Goal: Information Seeking & Learning: Learn about a topic

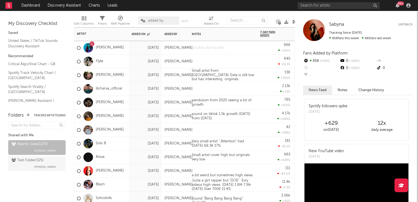
click at [204, 51] on div at bounding box center [223, 47] width 68 height 13
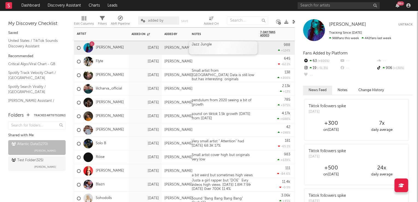
click at [232, 50] on div "Jazz Jungle" at bounding box center [223, 47] width 68 height 13
click at [260, 84] on div "2.13k +13 %" at bounding box center [275, 88] width 30 height 13
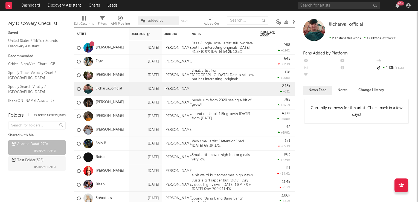
click at [293, 21] on icon at bounding box center [295, 22] width 4 height 4
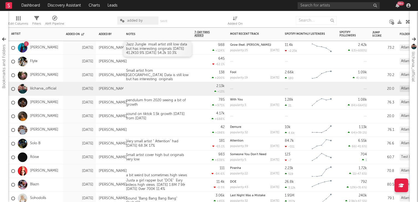
click at [182, 53] on div "Jazz Jungle msall artist still low data but has interesting originals 04Aug 41.…" at bounding box center [158, 49] width 68 height 16
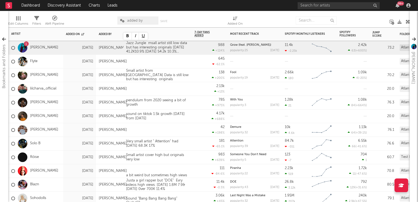
click at [198, 91] on div "2.13k +13 %" at bounding box center [210, 88] width 30 height 13
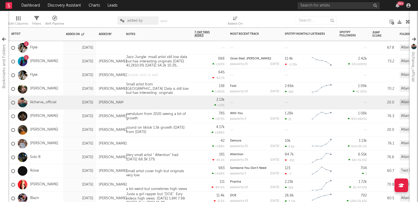
click at [157, 77] on div at bounding box center [158, 74] width 68 height 13
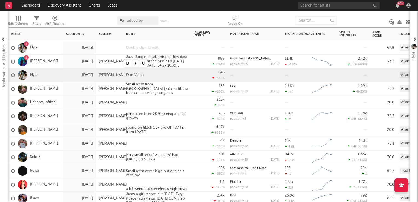
click at [134, 48] on div at bounding box center [158, 47] width 68 height 13
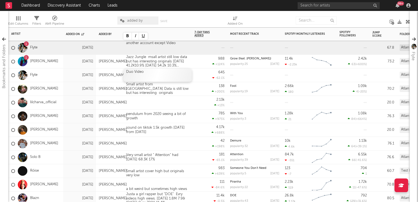
click at [180, 78] on div "Duo Video" at bounding box center [158, 74] width 68 height 13
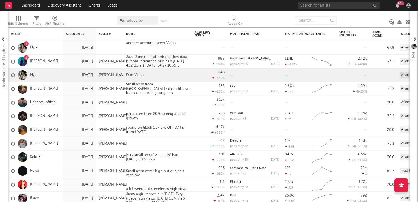
click at [34, 77] on link "Flyte" at bounding box center [33, 75] width 7 height 5
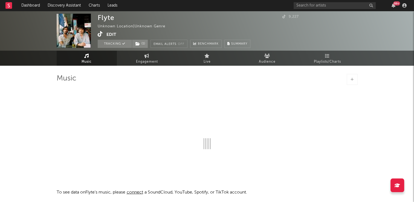
select select "1w"
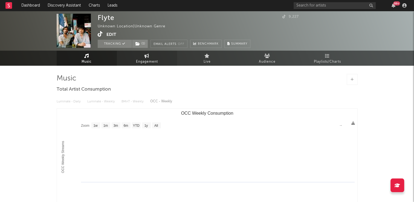
click at [151, 61] on span "Engagement" at bounding box center [147, 62] width 22 height 7
select select "1w"
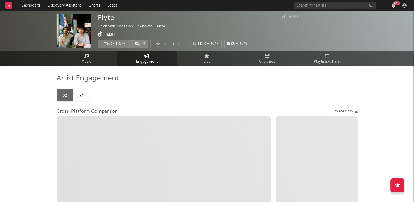
click at [80, 94] on icon at bounding box center [82, 95] width 4 height 4
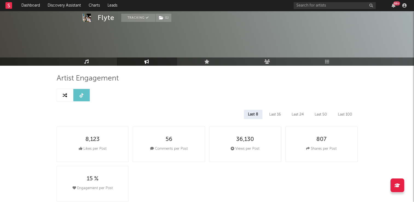
select select "6m"
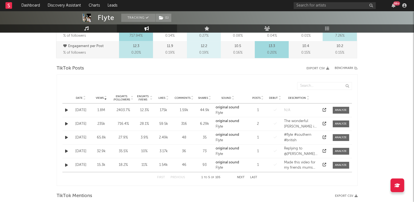
click at [85, 98] on icon at bounding box center [84, 99] width 3 height 2
click at [240, 176] on button "Next" at bounding box center [241, 177] width 8 height 3
select select "1m"
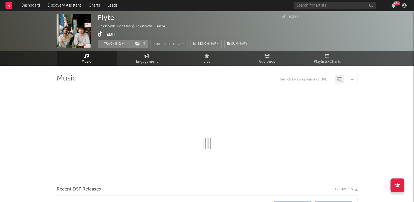
select select "1w"
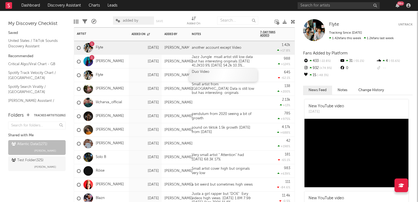
click at [226, 75] on div "Duo Video" at bounding box center [223, 74] width 68 height 13
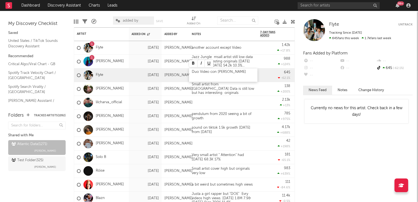
click at [216, 71] on div "Duo Video con Florence Pugh" at bounding box center [223, 74] width 68 height 13
click at [256, 73] on div "Duo Video original with Florence Pugh" at bounding box center [223, 74] width 68 height 13
click at [268, 114] on div "785 +975 %" at bounding box center [275, 116] width 30 height 13
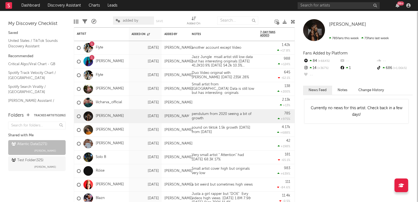
click at [294, 22] on icon at bounding box center [293, 22] width 4 height 4
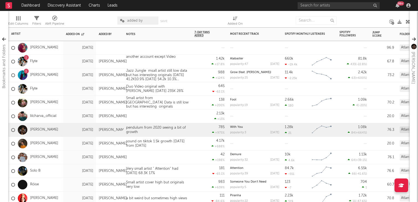
drag, startPoint x: 161, startPoint y: 47, endPoint x: 159, endPoint y: 55, distance: 8.1
click at [161, 45] on div at bounding box center [143, 43] width 38 height 4
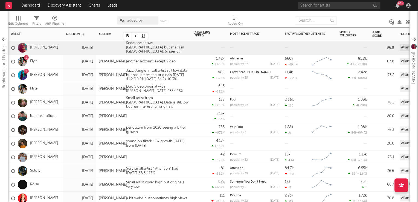
click at [198, 83] on div "645 -62.1 %" at bounding box center [210, 88] width 30 height 13
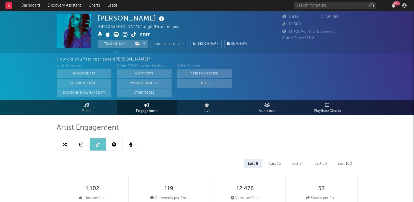
select select "6m"
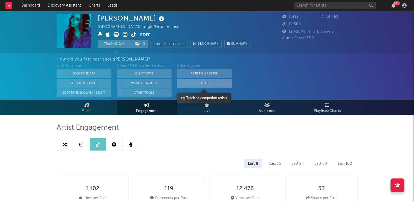
click at [208, 83] on button "Other" at bounding box center [204, 83] width 55 height 9
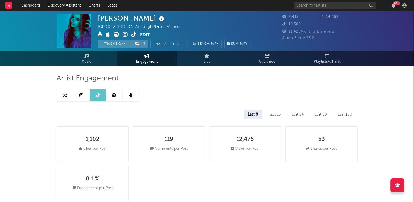
click at [149, 62] on span "Engagement" at bounding box center [147, 62] width 22 height 7
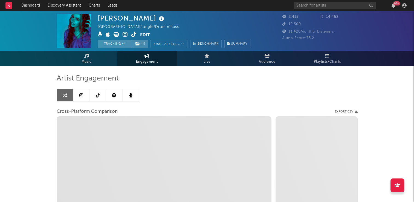
select select "1w"
click at [99, 95] on icon at bounding box center [98, 95] width 4 height 4
select select "6m"
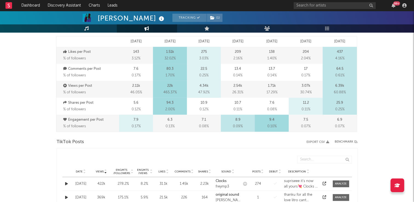
scroll to position [219, 0]
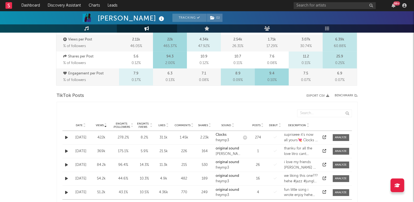
click at [85, 123] on icon at bounding box center [84, 124] width 3 height 2
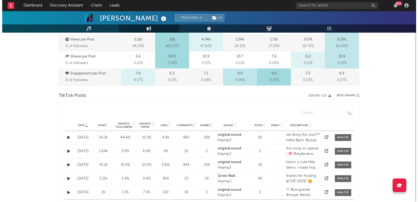
scroll to position [246, 0]
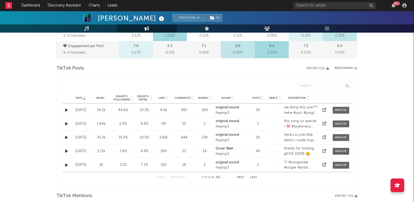
click at [64, 109] on button "button" at bounding box center [66, 110] width 5 height 6
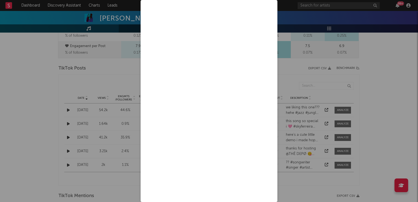
scroll to position [19, 0]
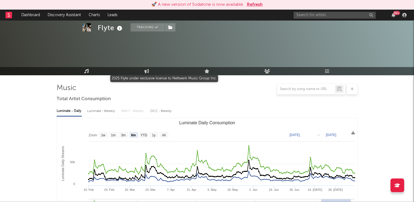
select select "6m"
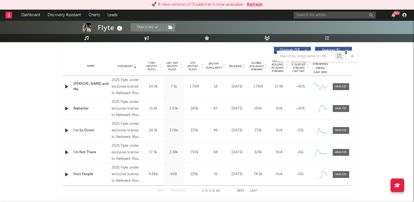
click at [254, 6] on button "Refresh" at bounding box center [255, 4] width 16 height 7
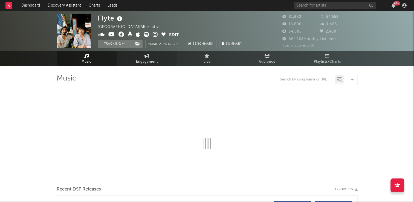
select select "6m"
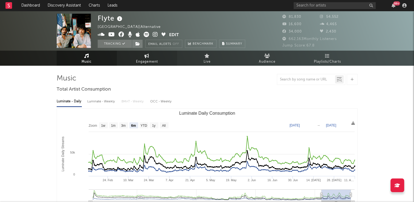
click at [150, 59] on span "Engagement" at bounding box center [147, 62] width 22 height 7
select select "1w"
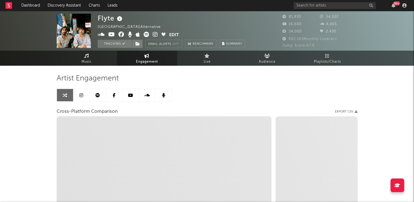
click at [152, 59] on span "Engagement" at bounding box center [147, 62] width 22 height 7
click at [116, 95] on link at bounding box center [114, 95] width 16 height 12
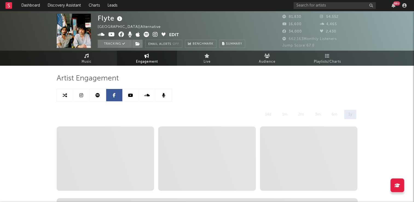
click at [150, 59] on span "Engagement" at bounding box center [147, 62] width 22 height 7
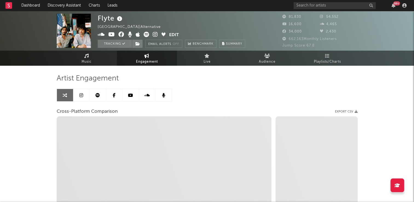
select select "1w"
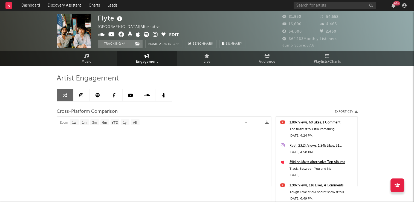
select select "1m"
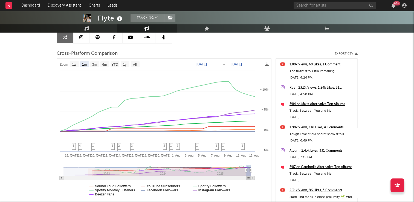
scroll to position [96, 0]
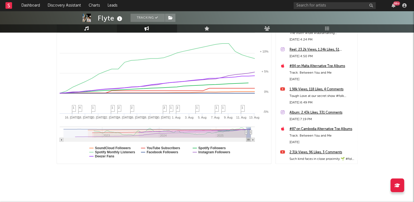
click at [85, 29] on icon at bounding box center [86, 28] width 5 height 4
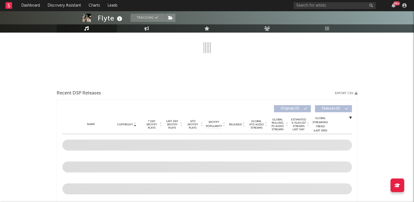
scroll to position [41, 0]
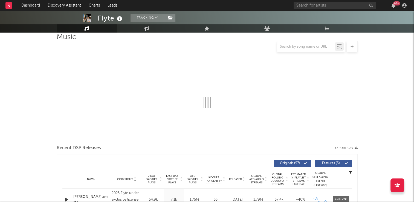
select select "6m"
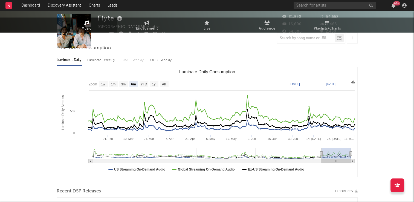
scroll to position [0, 0]
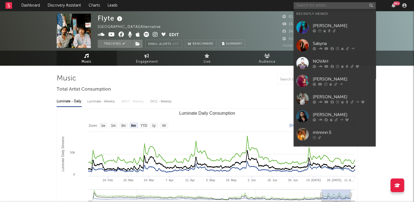
click at [346, 3] on input "text" at bounding box center [335, 5] width 82 height 7
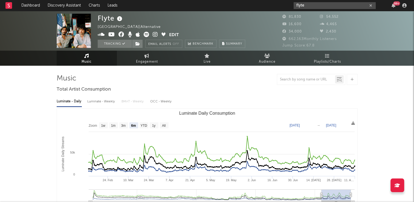
type input "flyte"
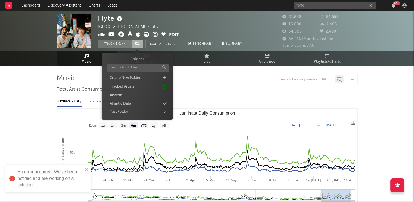
click at [136, 43] on icon at bounding box center [138, 44] width 5 height 4
click at [137, 105] on div "Atlantic Data" at bounding box center [137, 103] width 63 height 7
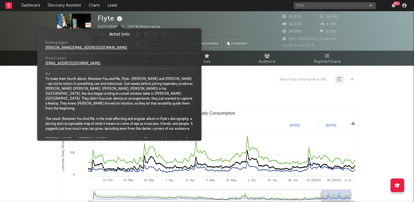
click at [121, 21] on icon at bounding box center [120, 19] width 8 height 8
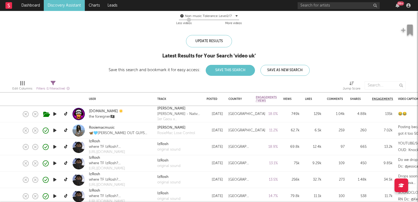
click at [54, 130] on icon "button" at bounding box center [55, 130] width 6 height 7
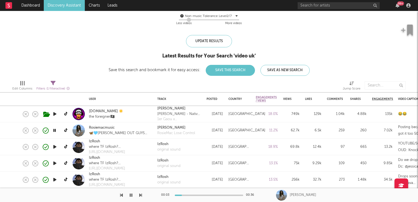
click at [54, 130] on icon "button" at bounding box center [54, 130] width 5 height 7
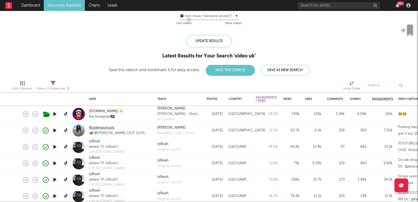
click at [101, 128] on link "Rosiemacmusic" at bounding box center [102, 127] width 26 height 5
click at [61, 4] on link "Discovery Assistant" at bounding box center [64, 5] width 41 height 11
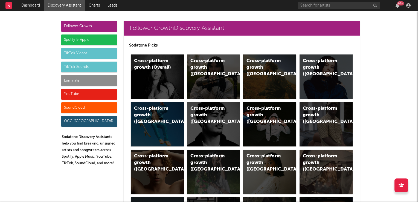
click at [87, 67] on div "TikTok Sounds" at bounding box center [89, 67] width 56 height 11
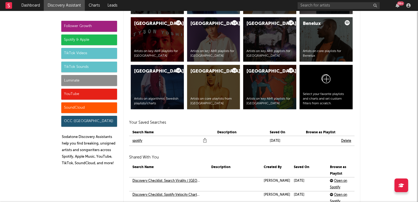
scroll to position [1995, 0]
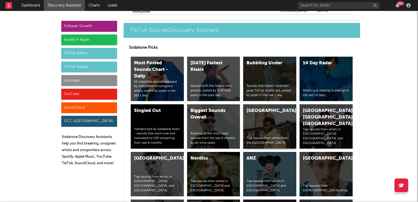
click at [264, 127] on div "United Kingdom Top sounds from artists from the United Kingdom" at bounding box center [269, 126] width 53 height 44
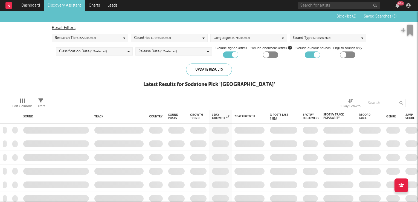
checkbox input "true"
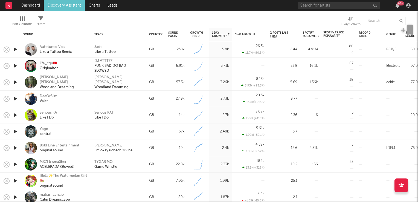
click at [16, 148] on icon "button" at bounding box center [15, 148] width 6 height 7
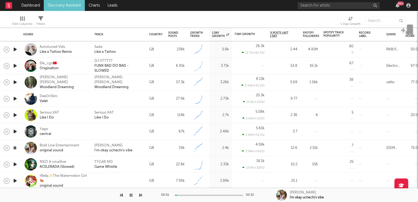
click at [16, 148] on icon "button" at bounding box center [14, 148] width 5 height 7
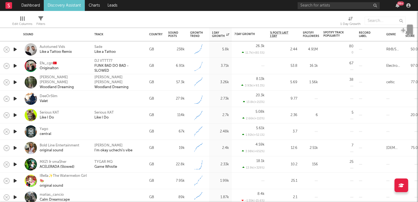
click at [16, 165] on icon "button" at bounding box center [15, 164] width 6 height 7
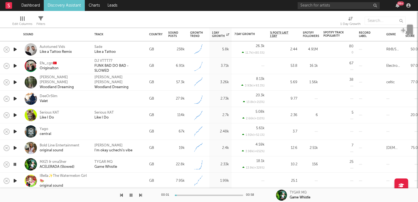
click at [16, 165] on icon "button" at bounding box center [14, 164] width 5 height 7
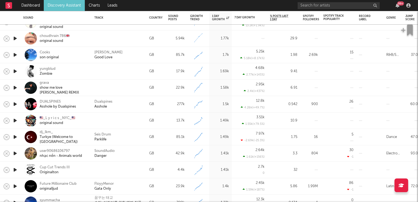
click at [16, 154] on icon "button" at bounding box center [15, 153] width 6 height 7
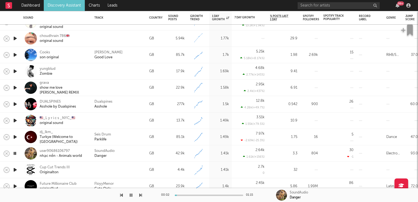
click at [16, 154] on icon "button" at bounding box center [14, 153] width 5 height 7
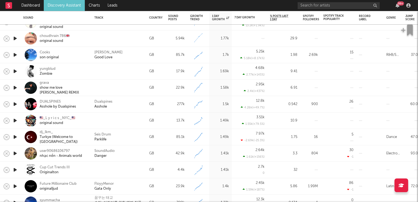
click at [15, 136] on icon "button" at bounding box center [15, 137] width 6 height 7
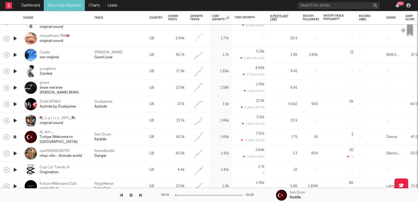
click at [15, 136] on icon "button" at bounding box center [14, 137] width 5 height 7
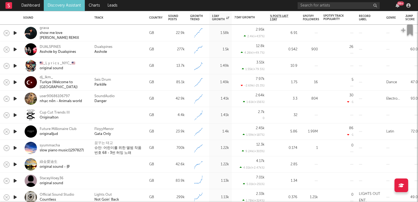
click at [16, 131] on icon "button" at bounding box center [15, 131] width 6 height 7
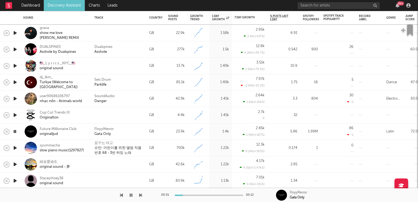
click at [16, 131] on icon "button" at bounding box center [14, 131] width 5 height 7
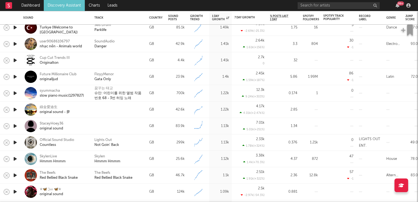
click at [13, 142] on icon "button" at bounding box center [15, 142] width 6 height 7
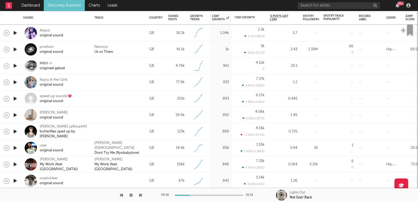
click at [14, 148] on icon "button" at bounding box center [15, 148] width 6 height 7
click at [14, 148] on icon "button" at bounding box center [14, 148] width 5 height 7
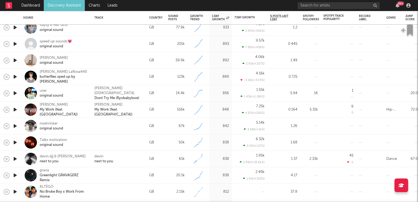
click at [14, 157] on icon "button" at bounding box center [15, 159] width 6 height 7
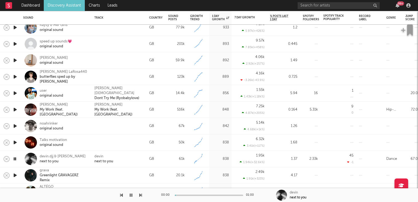
click at [14, 157] on icon "button" at bounding box center [14, 159] width 5 height 7
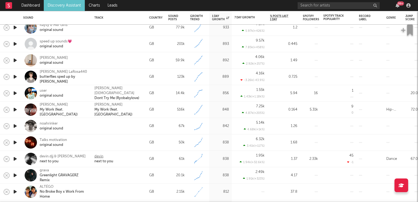
click at [99, 157] on div "devin" at bounding box center [98, 156] width 9 height 5
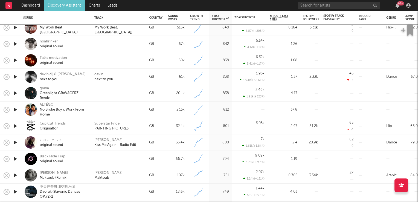
click at [16, 111] on icon "button" at bounding box center [15, 109] width 6 height 7
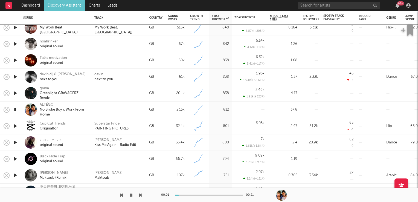
click at [16, 111] on icon "button" at bounding box center [14, 109] width 5 height 7
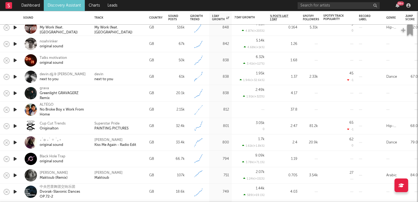
click at [15, 128] on icon "button" at bounding box center [15, 126] width 6 height 7
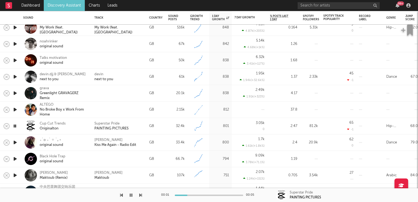
click at [15, 128] on icon "button" at bounding box center [14, 126] width 5 height 7
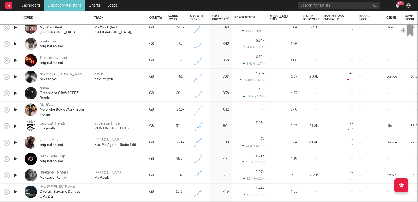
click at [104, 125] on div "Superstar Pride" at bounding box center [106, 123] width 25 height 5
click at [15, 142] on icon "button" at bounding box center [15, 142] width 6 height 7
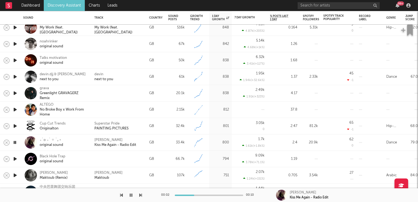
click at [15, 142] on icon "button" at bounding box center [14, 142] width 5 height 7
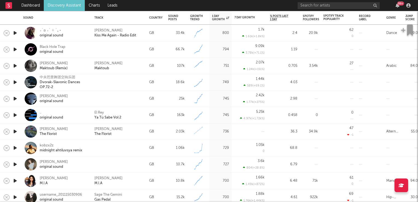
click at [13, 131] on icon "button" at bounding box center [15, 131] width 6 height 7
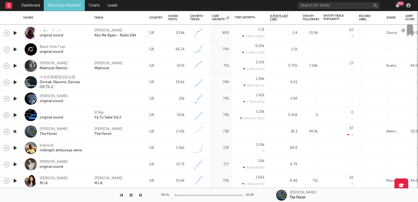
click at [13, 131] on icon "button" at bounding box center [14, 131] width 5 height 7
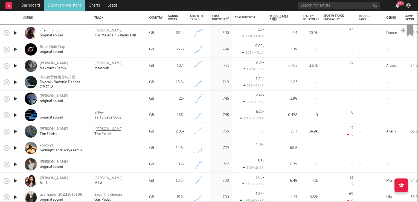
click at [103, 128] on div "[PERSON_NAME]" at bounding box center [108, 129] width 28 height 5
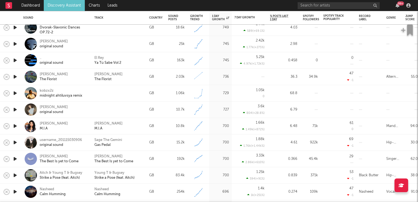
click at [15, 143] on icon "button" at bounding box center [15, 142] width 6 height 7
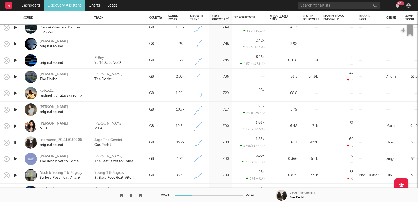
click at [15, 143] on icon "button" at bounding box center [14, 142] width 5 height 7
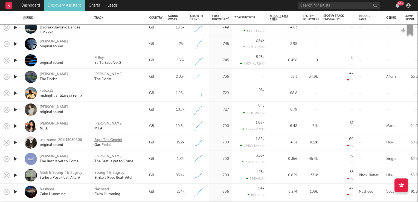
click at [105, 140] on div "Sage The Gemini" at bounding box center [108, 140] width 28 height 5
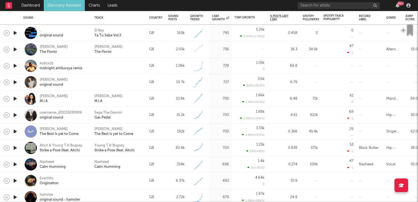
click at [14, 148] on icon "button" at bounding box center [15, 148] width 6 height 7
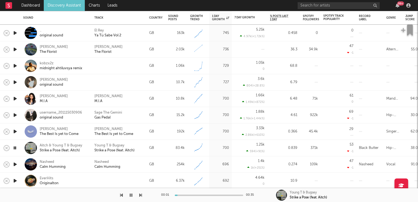
click at [14, 148] on icon "button" at bounding box center [14, 148] width 5 height 7
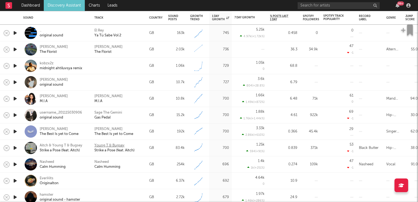
click at [119, 144] on div "Young T & Bugsey" at bounding box center [109, 145] width 30 height 5
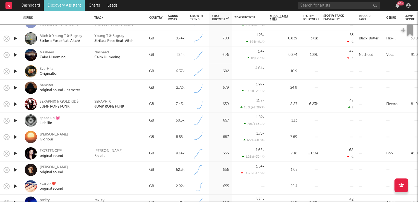
click at [15, 153] on icon "button" at bounding box center [15, 153] width 6 height 7
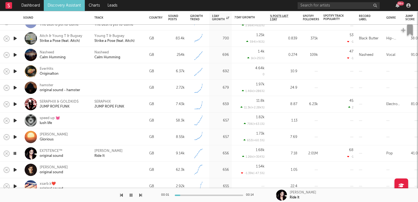
drag, startPoint x: 15, startPoint y: 153, endPoint x: 68, endPoint y: 156, distance: 53.2
click at [14, 153] on icon "button" at bounding box center [14, 153] width 5 height 7
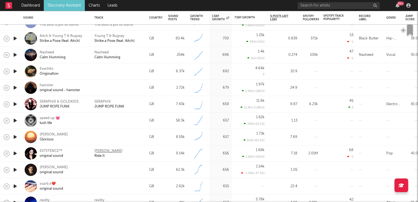
click at [106, 152] on div "Jay Sean" at bounding box center [108, 151] width 28 height 5
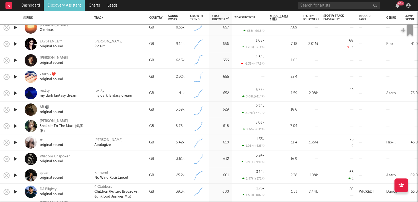
click at [15, 143] on icon "button" at bounding box center [15, 142] width 6 height 7
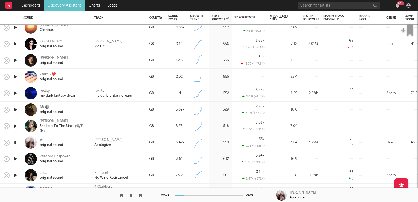
click at [15, 143] on icon "button" at bounding box center [14, 142] width 5 height 7
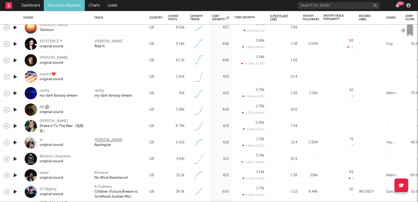
click at [103, 140] on div "Timbaland" at bounding box center [108, 140] width 28 height 5
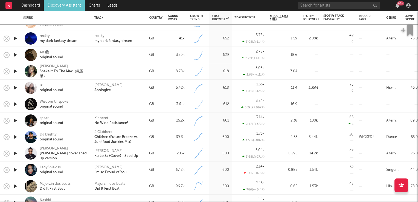
click at [15, 136] on icon "button" at bounding box center [15, 137] width 6 height 7
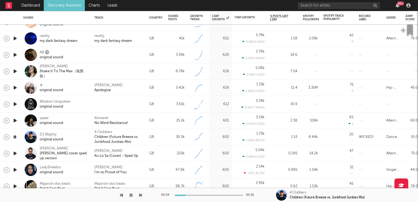
click at [15, 136] on icon "button" at bounding box center [14, 137] width 5 height 7
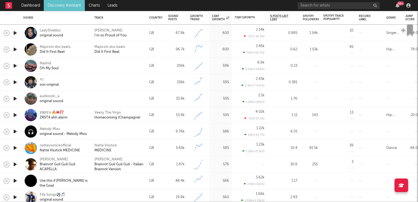
click at [13, 148] on icon "button" at bounding box center [15, 148] width 6 height 7
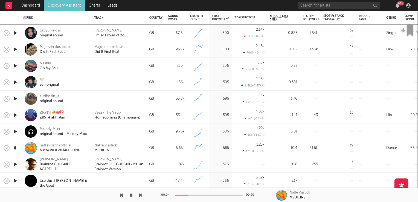
click at [13, 148] on icon "button" at bounding box center [14, 148] width 5 height 7
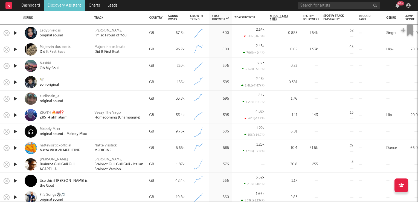
click at [14, 164] on icon "button" at bounding box center [15, 164] width 6 height 7
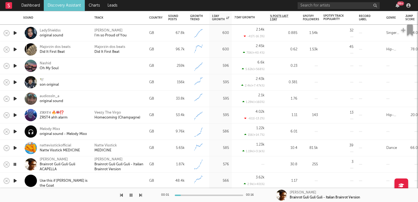
click at [14, 164] on icon "button" at bounding box center [14, 164] width 5 height 7
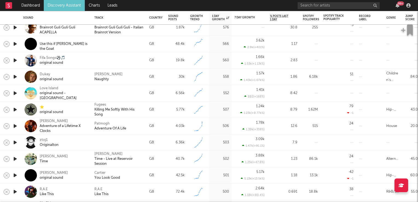
click at [16, 127] on icon "button" at bounding box center [15, 126] width 6 height 7
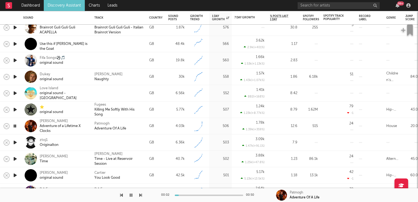
click at [16, 127] on icon "button" at bounding box center [14, 126] width 5 height 7
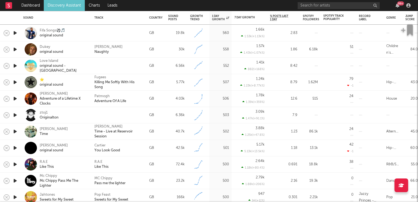
click at [14, 147] on icon "button" at bounding box center [15, 148] width 6 height 7
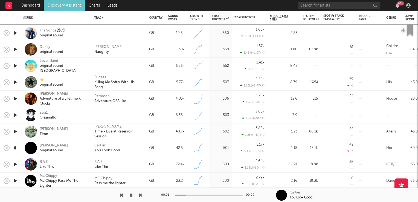
drag, startPoint x: 14, startPoint y: 147, endPoint x: 28, endPoint y: 147, distance: 14.5
click at [14, 147] on icon "button" at bounding box center [14, 148] width 5 height 7
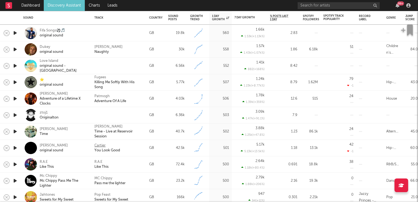
click at [101, 146] on div "Cartier" at bounding box center [99, 145] width 11 height 5
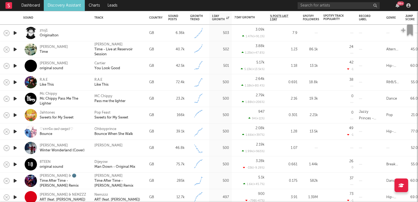
click at [13, 132] on icon "button" at bounding box center [15, 131] width 6 height 7
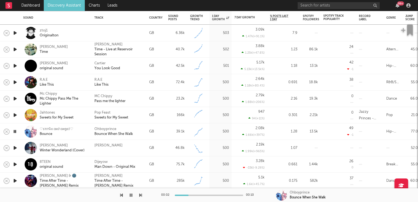
click at [13, 132] on icon "button" at bounding box center [14, 131] width 5 height 7
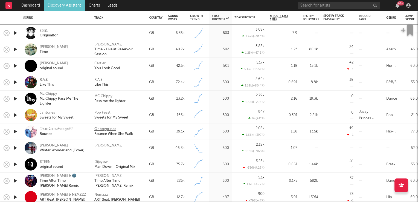
click at [110, 128] on div "Ohboyprince" at bounding box center [105, 129] width 22 height 5
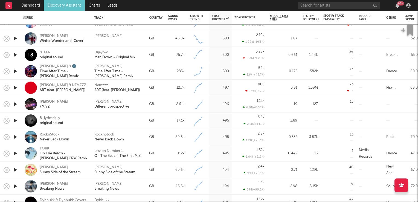
click at [16, 137] on icon "button" at bounding box center [15, 137] width 6 height 7
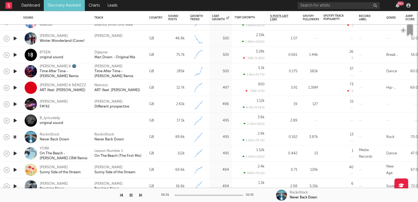
click at [16, 137] on icon "button" at bounding box center [14, 137] width 5 height 7
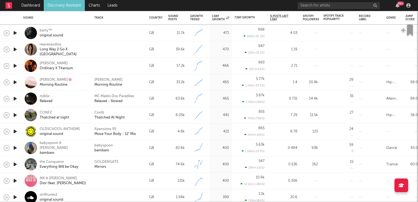
click at [15, 148] on icon "button" at bounding box center [15, 148] width 6 height 7
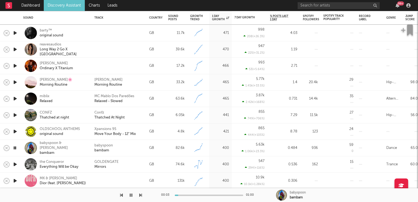
click at [15, 148] on icon "button" at bounding box center [14, 148] width 5 height 7
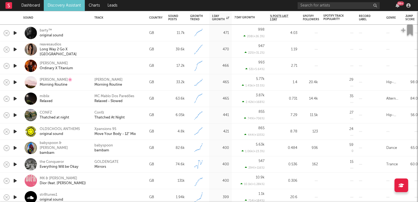
click at [16, 165] on icon "button" at bounding box center [15, 164] width 6 height 7
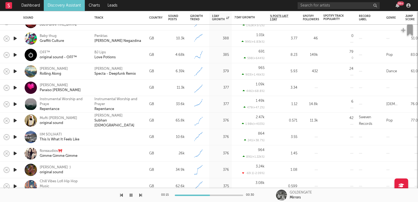
click at [15, 136] on icon "button" at bounding box center [15, 137] width 6 height 7
click at [14, 138] on icon "button" at bounding box center [14, 137] width 5 height 7
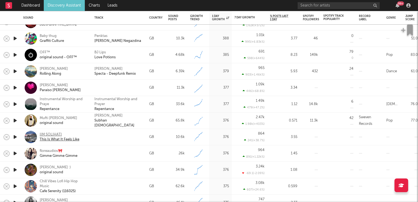
click at [46, 133] on div "IIM SOLIHATI" at bounding box center [60, 134] width 40 height 5
click at [67, 5] on link "Discovery Assistant" at bounding box center [64, 5] width 41 height 11
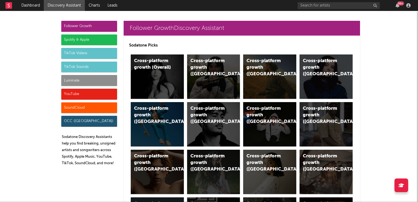
click at [78, 64] on div "TikTok Sounds" at bounding box center [89, 67] width 56 height 11
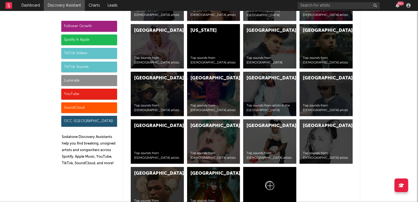
scroll to position [2351, 0]
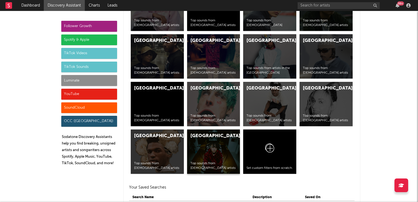
click at [209, 147] on div "United States Top sounds from American artists" at bounding box center [213, 152] width 53 height 44
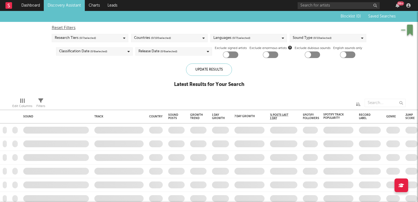
checkbox input "true"
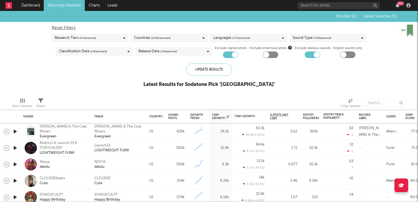
click at [15, 132] on icon "button" at bounding box center [15, 131] width 6 height 7
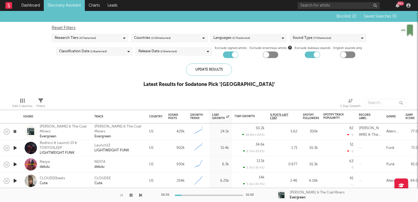
click at [15, 132] on icon "button" at bounding box center [14, 131] width 5 height 7
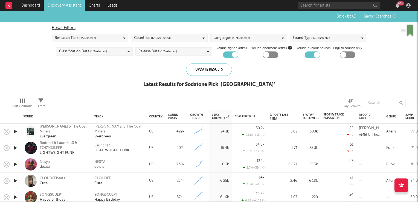
click at [110, 127] on div "Richy Mitch & The Coal Miners" at bounding box center [118, 129] width 49 height 10
click at [14, 148] on icon "button" at bounding box center [15, 148] width 6 height 7
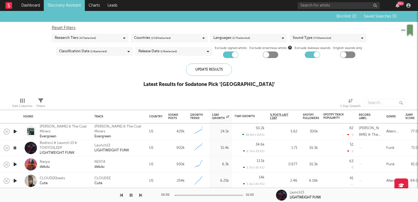
click at [16, 148] on icon "button" at bounding box center [14, 148] width 5 height 7
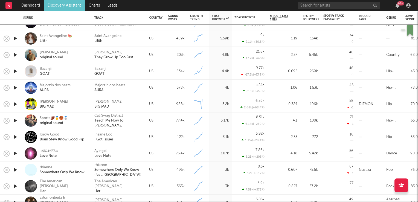
click at [14, 106] on icon "button" at bounding box center [15, 104] width 6 height 7
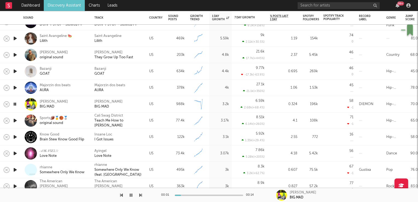
click at [14, 106] on icon "button" at bounding box center [14, 104] width 5 height 7
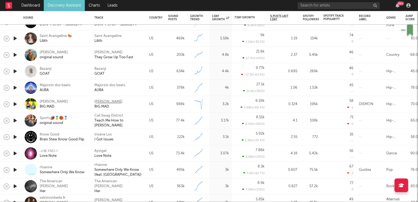
click at [98, 101] on div "Ktlyn" at bounding box center [108, 101] width 28 height 5
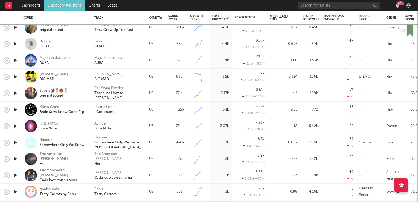
click at [16, 127] on icon "button" at bounding box center [15, 126] width 6 height 7
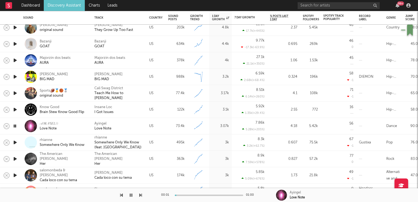
click at [16, 127] on icon "button" at bounding box center [14, 126] width 5 height 7
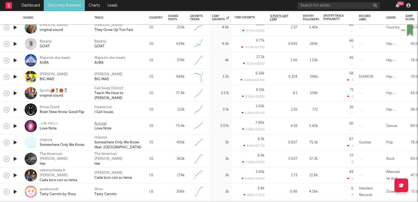
click at [103, 124] on div "Ayingel" at bounding box center [100, 123] width 12 height 5
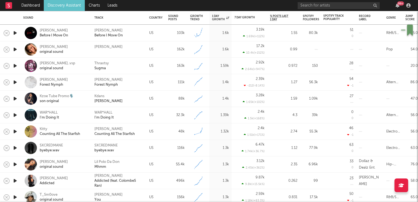
click at [15, 133] on icon "button" at bounding box center [15, 131] width 6 height 7
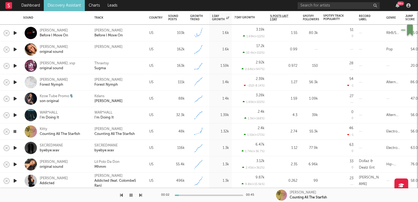
click at [15, 133] on icon "button" at bounding box center [14, 131] width 5 height 7
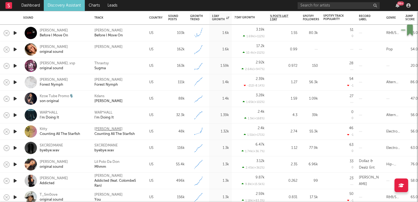
click at [102, 130] on div "kitty ray" at bounding box center [108, 129] width 28 height 5
click at [15, 116] on icon "button" at bounding box center [15, 115] width 6 height 7
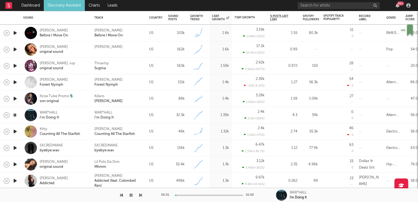
click at [15, 116] on icon "button" at bounding box center [14, 115] width 5 height 7
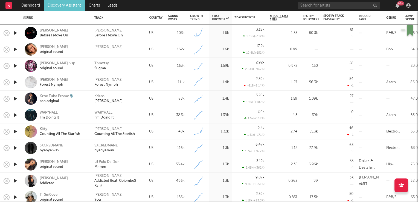
click at [105, 112] on div "WAR*HALL" at bounding box center [103, 112] width 18 height 5
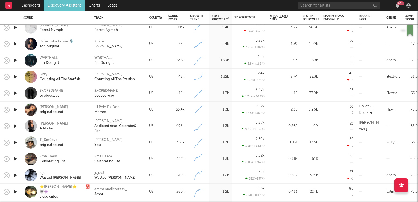
click at [16, 142] on icon "button" at bounding box center [15, 142] width 6 height 7
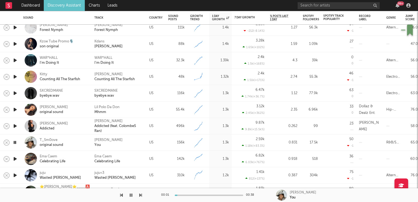
click at [16, 142] on icon "button" at bounding box center [14, 142] width 5 height 7
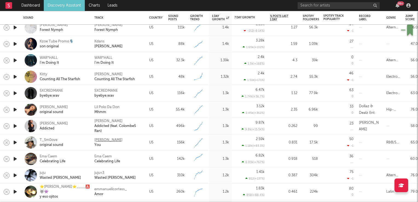
click at [102, 138] on div "Elle Eliades" at bounding box center [108, 140] width 28 height 5
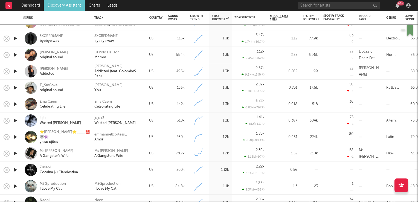
click at [13, 153] on icon "button" at bounding box center [15, 153] width 6 height 7
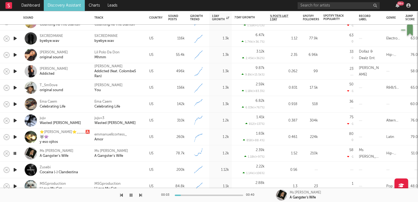
click at [13, 153] on icon "button" at bounding box center [14, 153] width 5 height 7
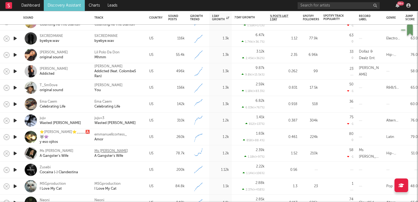
click at [108, 151] on div "Ms Krazie" at bounding box center [111, 151] width 34 height 5
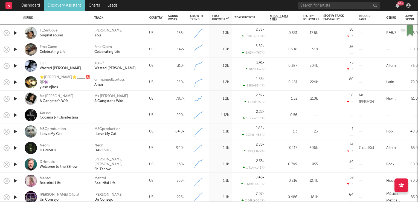
click at [13, 148] on icon "button" at bounding box center [15, 148] width 6 height 7
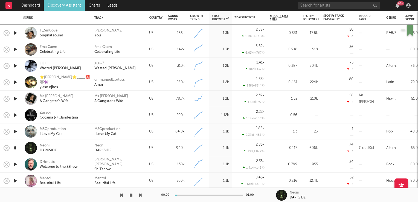
click at [13, 148] on icon "button" at bounding box center [14, 148] width 5 height 7
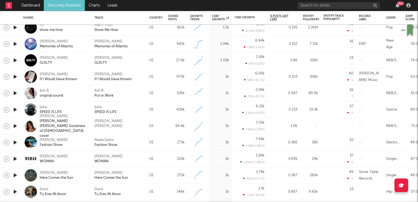
click at [15, 159] on icon "button" at bounding box center [15, 159] width 6 height 7
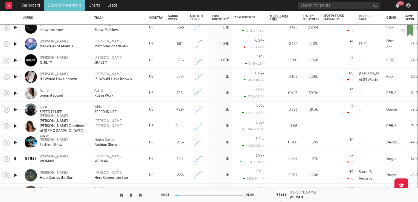
click at [15, 159] on icon "button" at bounding box center [14, 159] width 5 height 7
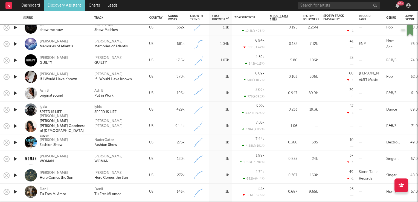
click at [99, 156] on div "Stephanie Rainey" at bounding box center [108, 156] width 28 height 5
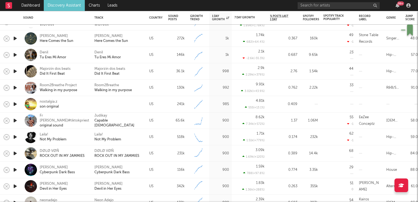
click at [15, 137] on icon "button" at bounding box center [15, 137] width 6 height 7
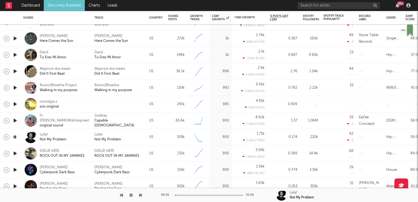
click at [15, 137] on icon "button" at bounding box center [14, 137] width 5 height 7
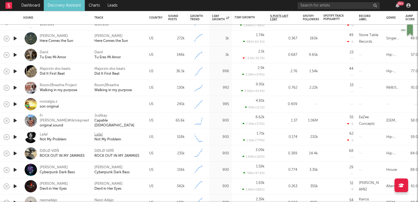
click at [98, 134] on div "Laila!" at bounding box center [98, 134] width 8 height 5
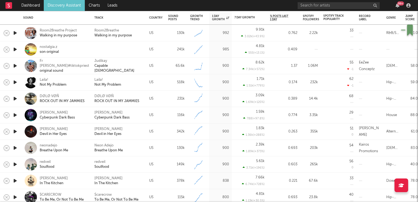
click at [15, 147] on icon "button" at bounding box center [15, 148] width 6 height 7
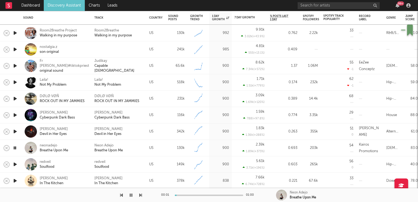
click at [15, 147] on icon "button" at bounding box center [14, 148] width 5 height 7
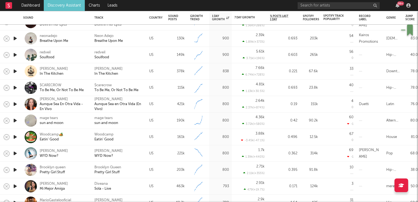
click at [14, 153] on icon "button" at bounding box center [15, 153] width 6 height 7
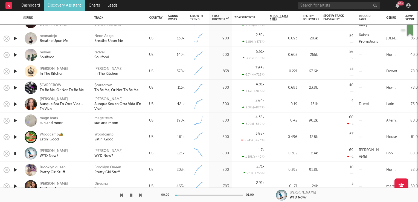
click at [14, 153] on icon "button" at bounding box center [14, 153] width 5 height 7
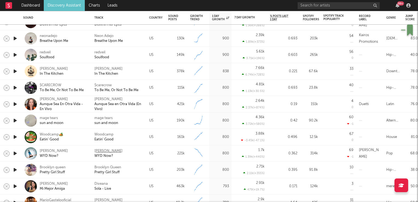
click at [99, 150] on div "Sadie Jean" at bounding box center [108, 151] width 28 height 5
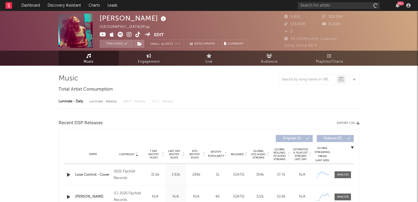
select select "1w"
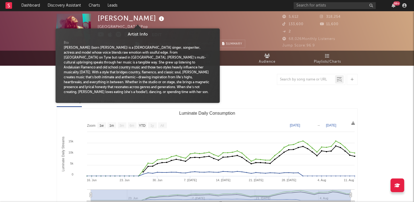
click at [158, 21] on icon at bounding box center [162, 19] width 8 height 8
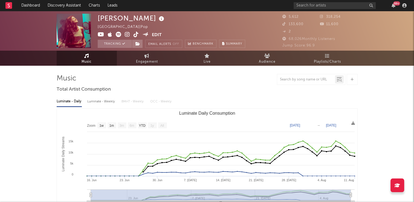
click at [155, 57] on link "Engagement" at bounding box center [147, 58] width 60 height 15
select select "1w"
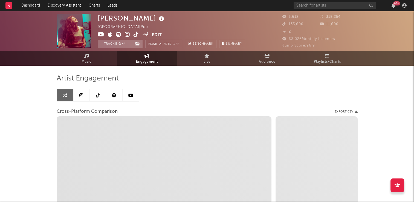
click at [98, 95] on icon at bounding box center [98, 95] width 4 height 4
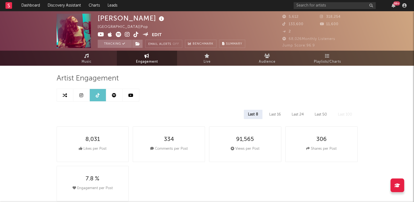
select select "6m"
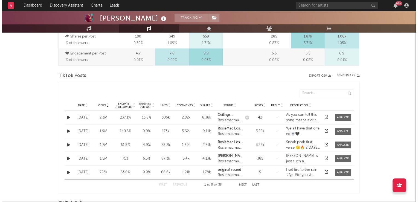
scroll to position [246, 0]
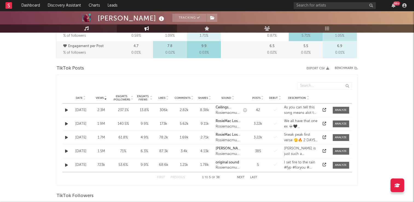
click at [84, 96] on icon at bounding box center [84, 97] width 3 height 2
click at [66, 111] on icon "button" at bounding box center [66, 110] width 3 height 4
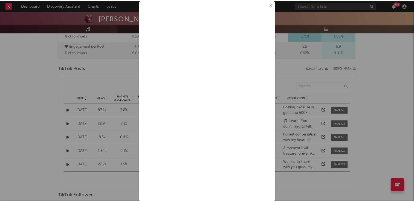
scroll to position [24, 0]
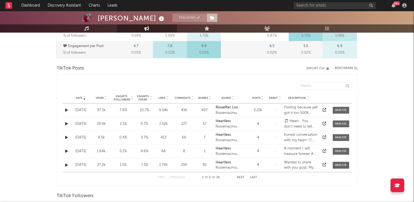
click at [210, 17] on icon at bounding box center [212, 18] width 5 height 4
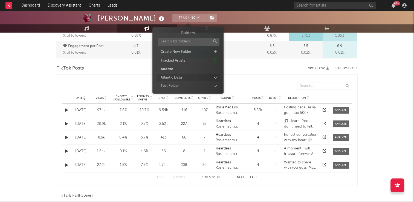
click at [177, 77] on div "Atlantic Data" at bounding box center [171, 77] width 21 height 5
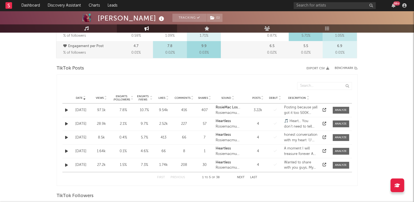
click at [31, 93] on div "[PERSON_NAME] Tracking ( 1 ) [GEOGRAPHIC_DATA] | Pop Edit Tracking ( 1 ) Email …" at bounding box center [207, 121] width 414 height 714
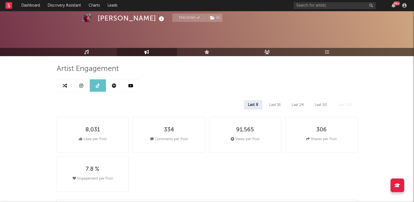
scroll to position [0, 0]
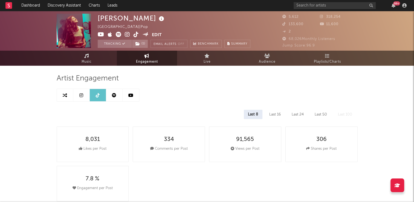
click at [158, 20] on icon at bounding box center [162, 19] width 8 height 8
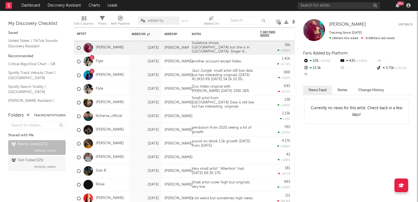
drag, startPoint x: 295, startPoint y: 21, endPoint x: 285, endPoint y: 21, distance: 9.3
click at [295, 21] on icon at bounding box center [295, 22] width 4 height 4
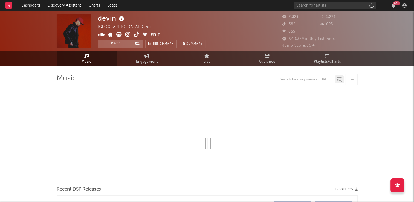
select select "6m"
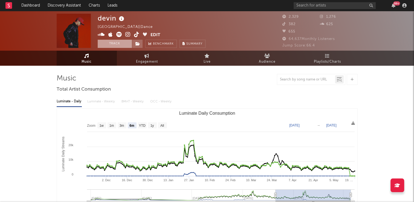
click at [110, 44] on button "Track" at bounding box center [115, 44] width 34 height 8
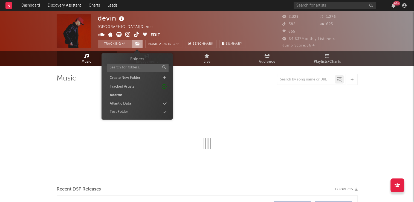
click at [138, 44] on icon at bounding box center [138, 44] width 5 height 4
click at [128, 104] on div "Atlantic Data" at bounding box center [120, 103] width 21 height 5
select select "6m"
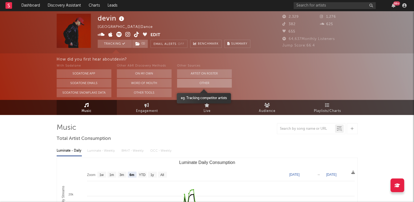
click at [214, 84] on button "Other" at bounding box center [204, 83] width 55 height 9
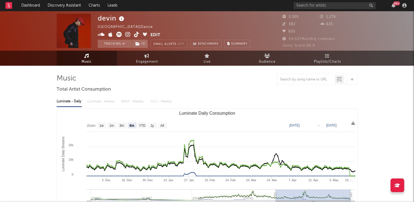
click at [122, 20] on icon at bounding box center [122, 19] width 8 height 8
click at [170, 25] on div "devin Sweden | Dance Edit Tracking ( 1 ) Email Alerts Off Benchmark Summary" at bounding box center [174, 31] width 153 height 34
click at [137, 35] on icon at bounding box center [136, 34] width 5 height 5
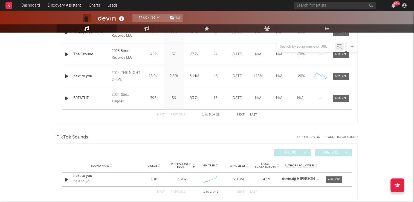
scroll to position [301, 0]
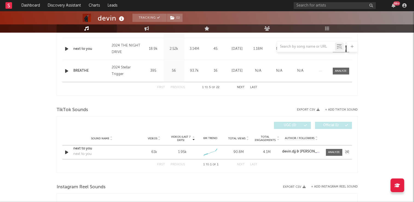
click at [67, 152] on icon "button" at bounding box center [67, 152] width 6 height 7
click at [67, 152] on icon "button" at bounding box center [66, 152] width 5 height 7
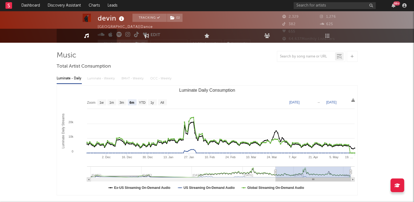
scroll to position [0, 0]
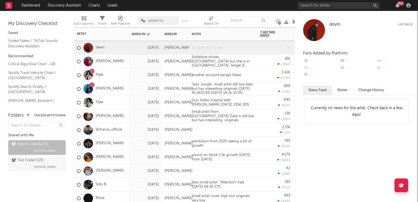
click at [219, 47] on div at bounding box center [223, 47] width 68 height 13
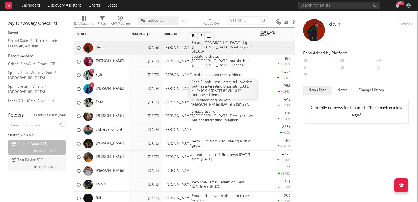
click at [252, 84] on div "Jazz Jungle msall artist still low data but has interesting originals 04Aug 41.…" at bounding box center [223, 89] width 68 height 20
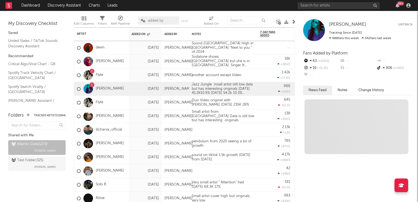
click at [293, 23] on icon at bounding box center [295, 22] width 4 height 4
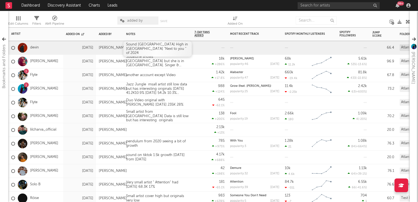
click at [157, 50] on div "Sound Sweden High in UK "Next to you " of 2024" at bounding box center [158, 49] width 68 height 16
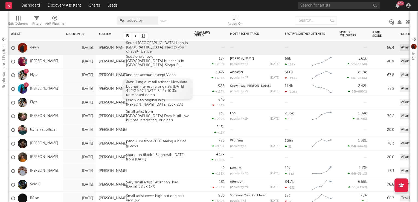
click at [192, 85] on div "Jazz Jungle msall artist still low data but has interesting originals 04Aug 41.…" at bounding box center [158, 89] width 68 height 20
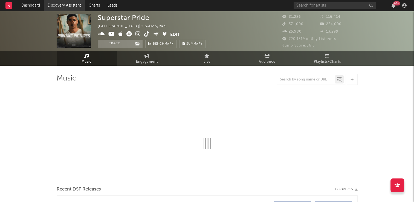
select select "6m"
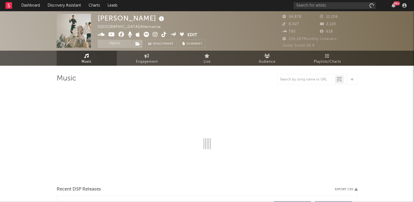
select select "6m"
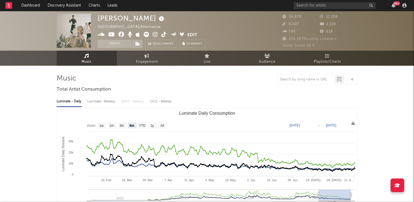
click at [158, 18] on icon at bounding box center [162, 19] width 8 height 8
click at [196, 21] on div "[PERSON_NAME] [GEOGRAPHIC_DATA] | Alternative Edit Track Benchmark Summary" at bounding box center [152, 31] width 108 height 34
click at [164, 36] on icon at bounding box center [164, 34] width 5 height 5
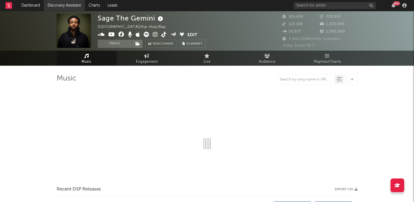
select select "6m"
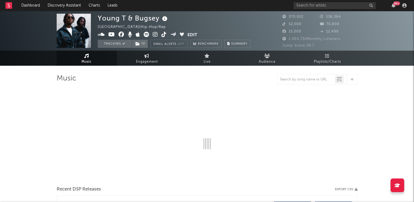
select select "6m"
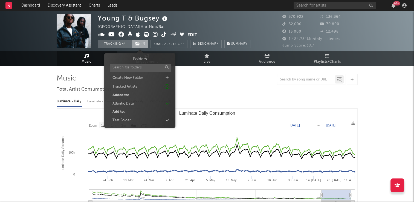
click at [137, 43] on icon at bounding box center [138, 44] width 5 height 4
click at [225, 85] on div at bounding box center [207, 79] width 301 height 11
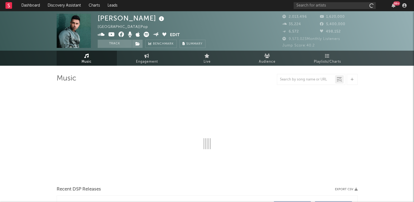
select select "6m"
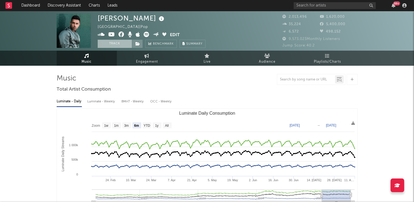
click at [119, 42] on button "Track" at bounding box center [115, 44] width 34 height 8
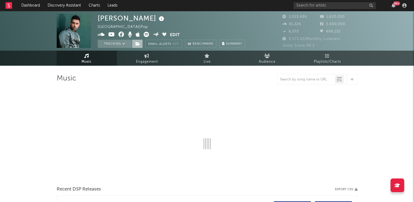
click at [138, 44] on icon at bounding box center [138, 44] width 5 height 4
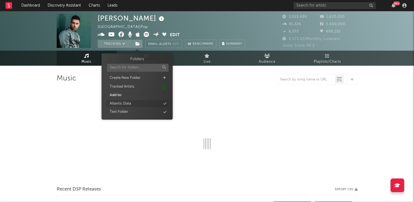
select select "6m"
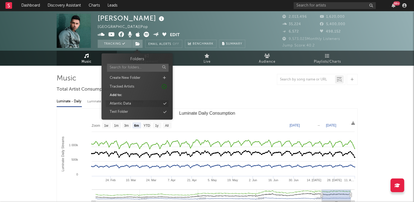
click at [142, 102] on div "Atlantic Data" at bounding box center [137, 103] width 63 height 7
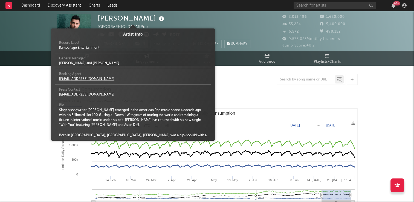
click at [158, 19] on icon at bounding box center [162, 19] width 8 height 8
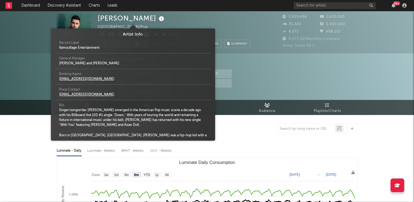
click at [190, 24] on div "[PERSON_NAME] [GEOGRAPHIC_DATA] | Pop Edit Tracking ( 1 ) Email Alerts Off Benc…" at bounding box center [174, 31] width 153 height 34
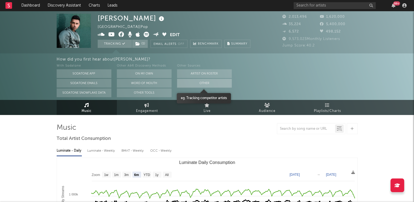
click at [194, 83] on button "Other" at bounding box center [204, 83] width 55 height 9
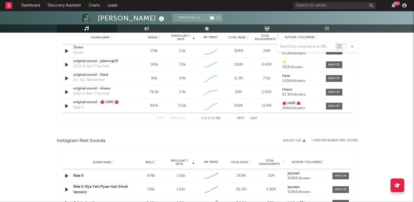
scroll to position [411, 0]
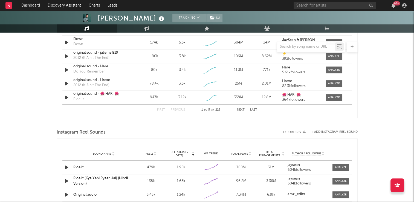
click at [66, 166] on icon "button" at bounding box center [67, 167] width 6 height 7
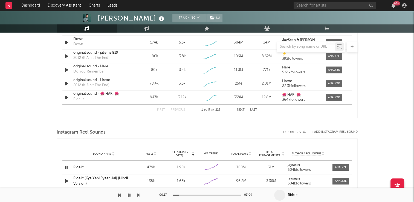
click at [66, 166] on icon "button" at bounding box center [66, 167] width 5 height 7
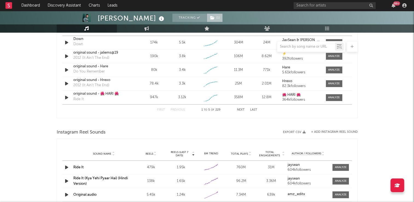
click at [207, 16] on span "( 1 )" at bounding box center [215, 18] width 16 height 8
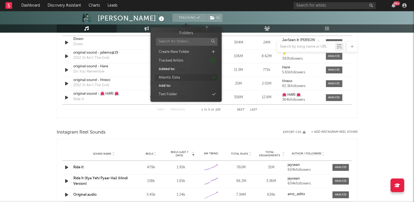
click at [174, 76] on div "Atlantic Data" at bounding box center [169, 77] width 21 height 5
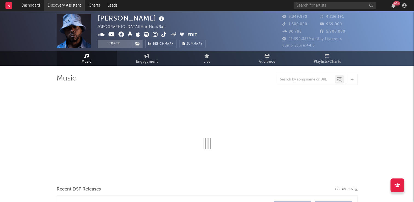
select select "6m"
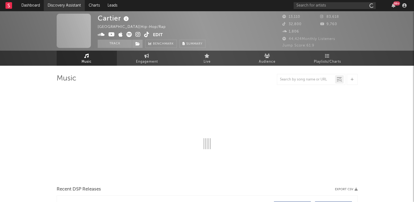
select select "6m"
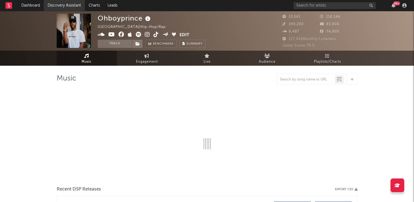
select select "6m"
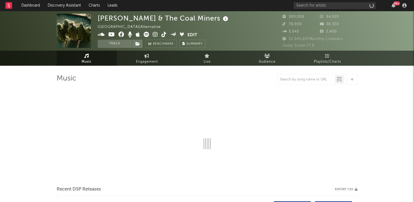
select select "6m"
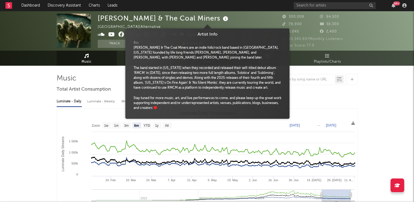
click at [222, 19] on icon at bounding box center [226, 19] width 8 height 8
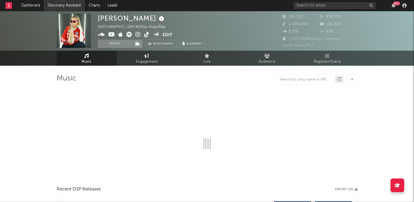
select select "6m"
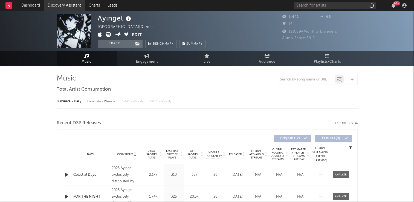
select select "6m"
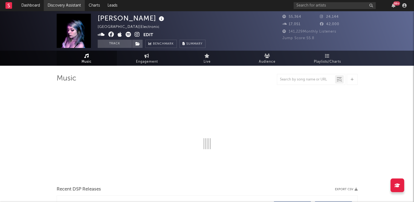
select select "6m"
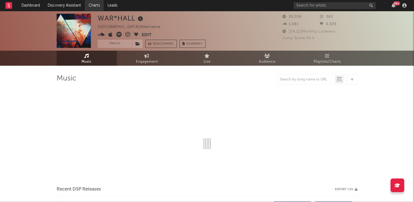
select select "6m"
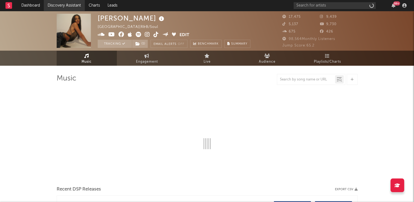
select select "6m"
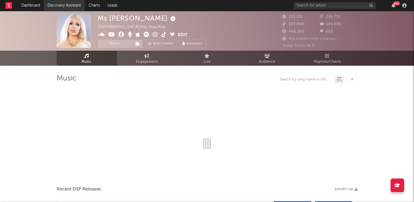
select select "6m"
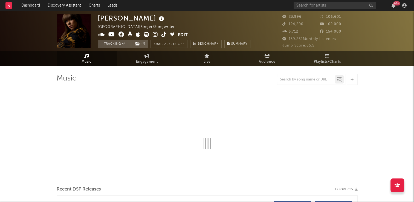
select select "6m"
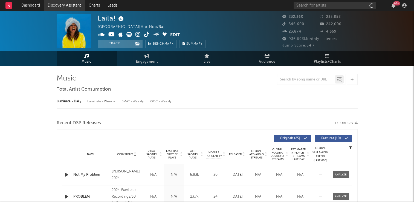
select select "6m"
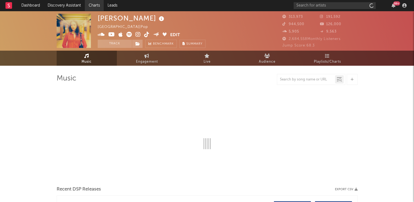
select select "6m"
